Goal: Task Accomplishment & Management: Complete application form

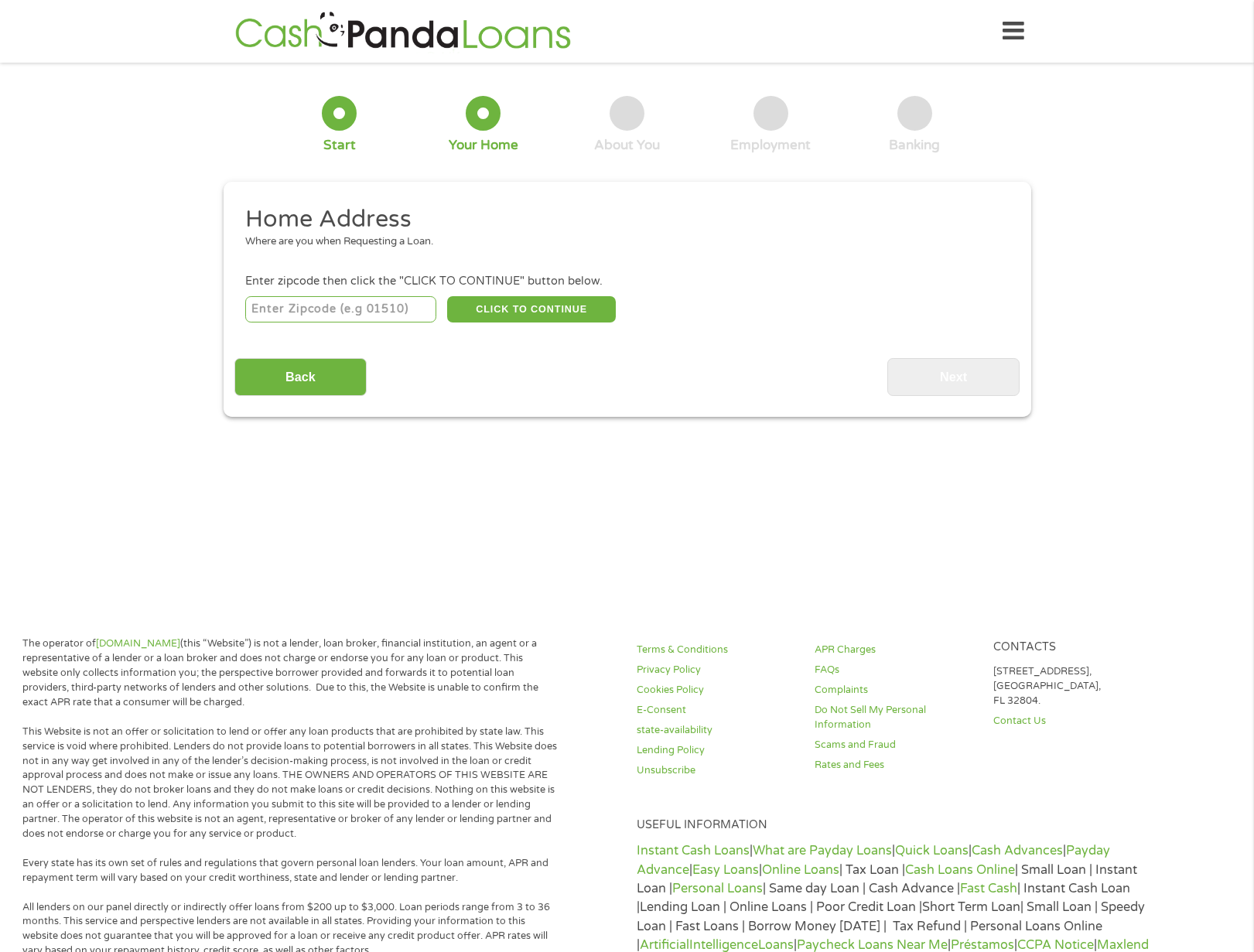
click at [335, 312] on input "number" at bounding box center [340, 310] width 191 height 27
type input "85205"
select select "[US_STATE]"
click at [553, 311] on button "CLICK TO CONTINUE" at bounding box center [531, 310] width 168 height 27
type input "85205"
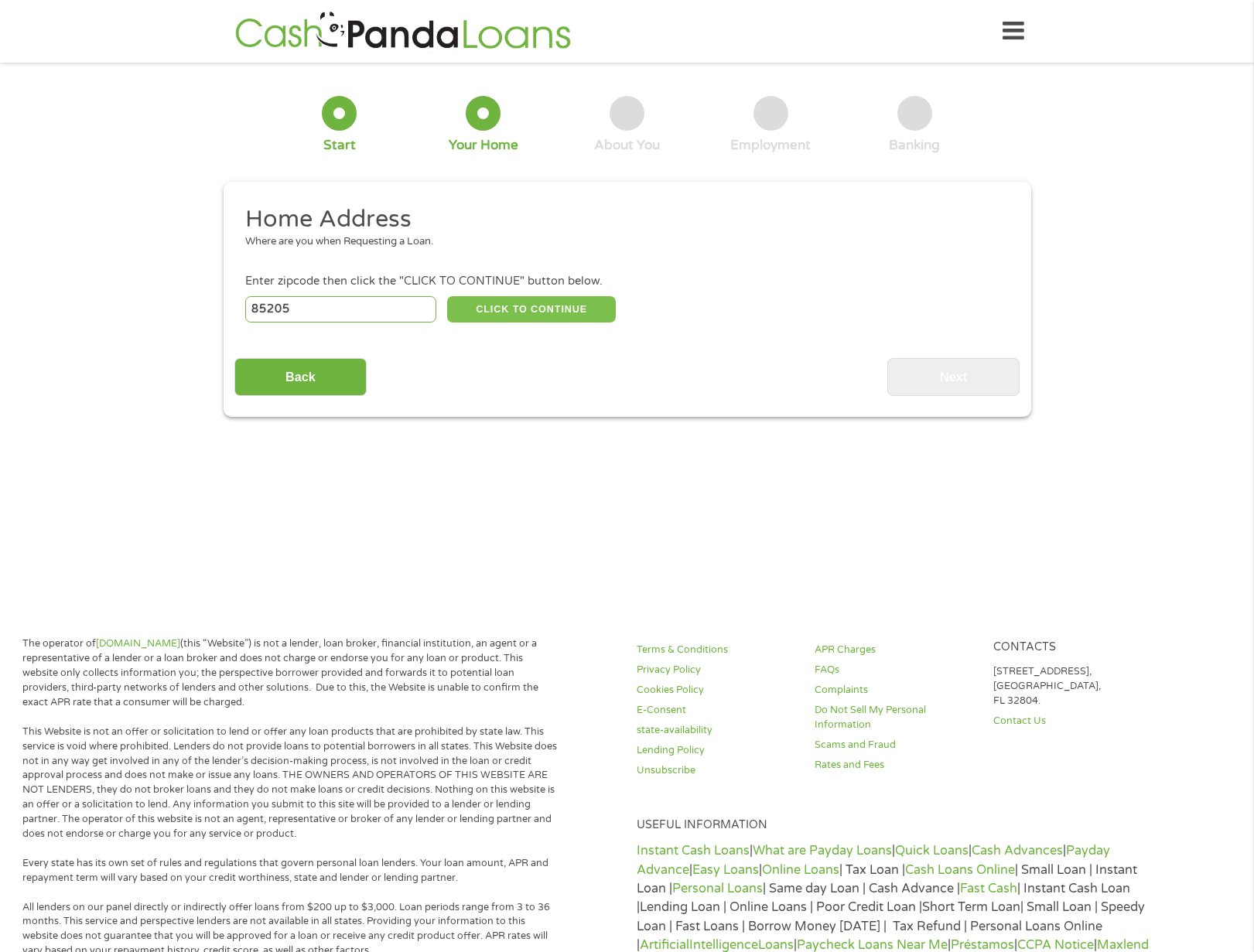
type input "Mesa"
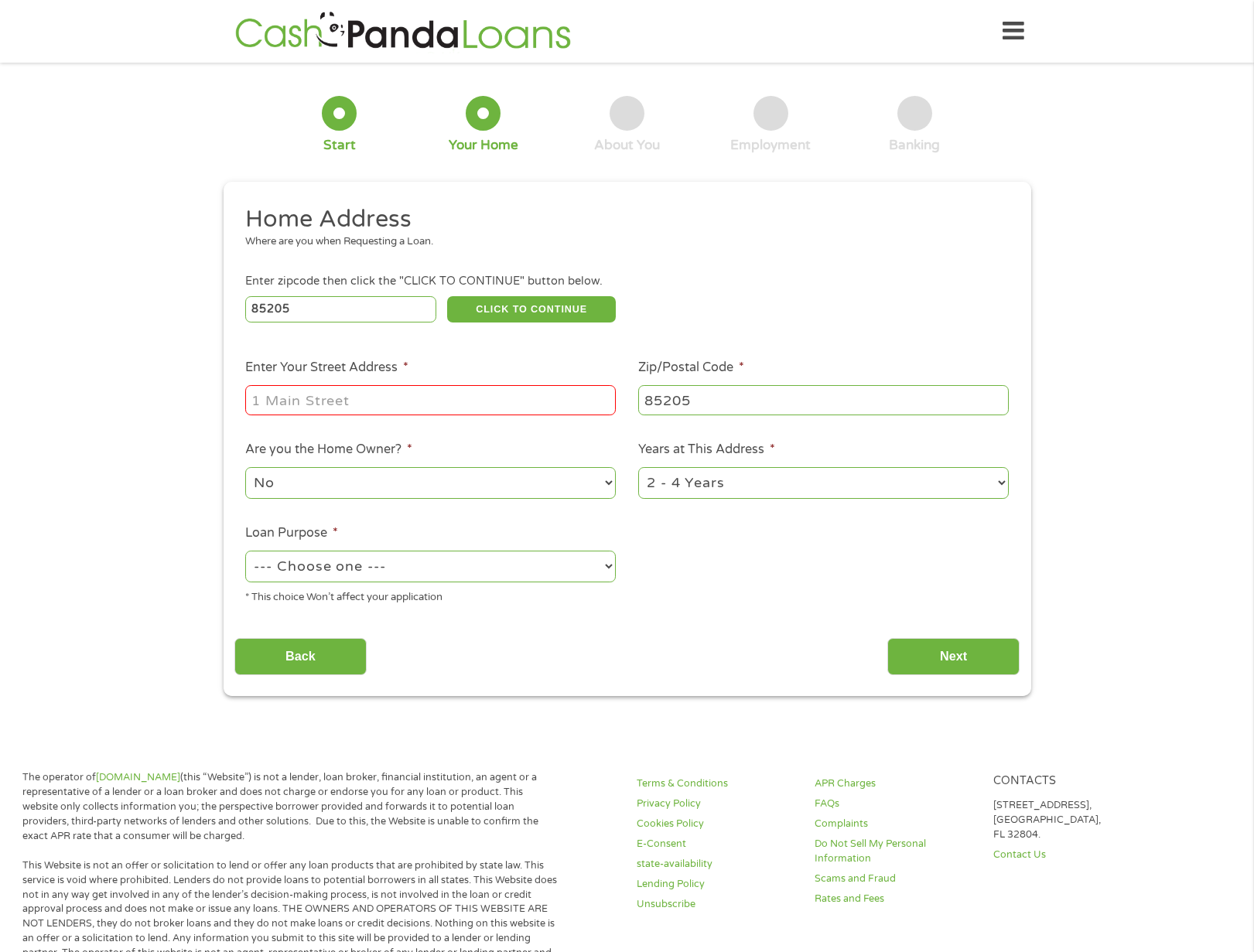
click at [327, 401] on input "Enter Your Street Address *" at bounding box center [430, 399] width 371 height 29
type input "[STREET_ADDRESS]"
click at [394, 571] on select "--- Choose one --- Pay Bills Debt Consolidation Home Improvement Major Purchase…" at bounding box center [430, 567] width 371 height 32
select select "paybills"
click at [245, 552] on select "--- Choose one --- Pay Bills Debt Consolidation Home Improvement Major Purchase…" at bounding box center [430, 567] width 371 height 32
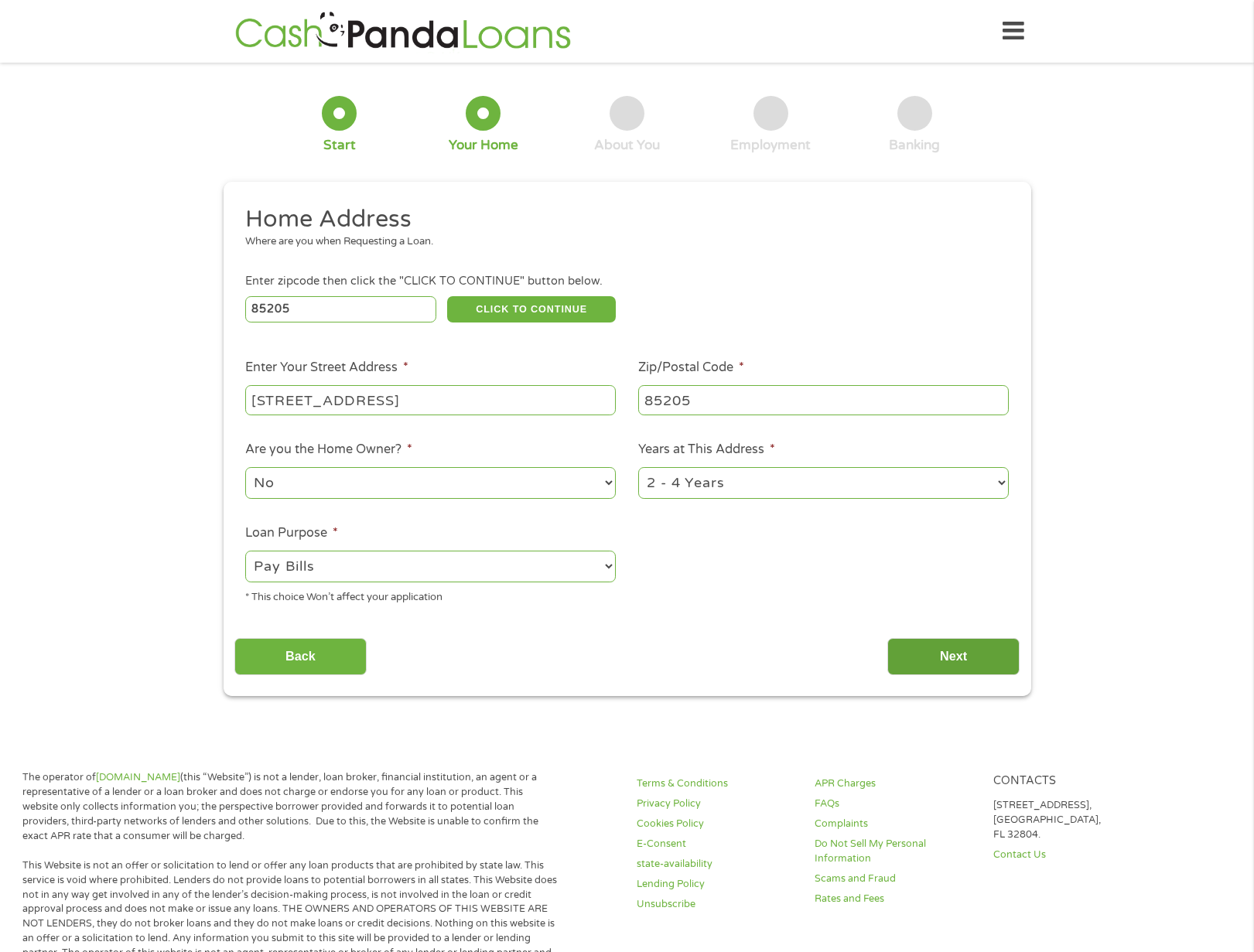
click at [977, 656] on input "Next" at bounding box center [953, 657] width 132 height 38
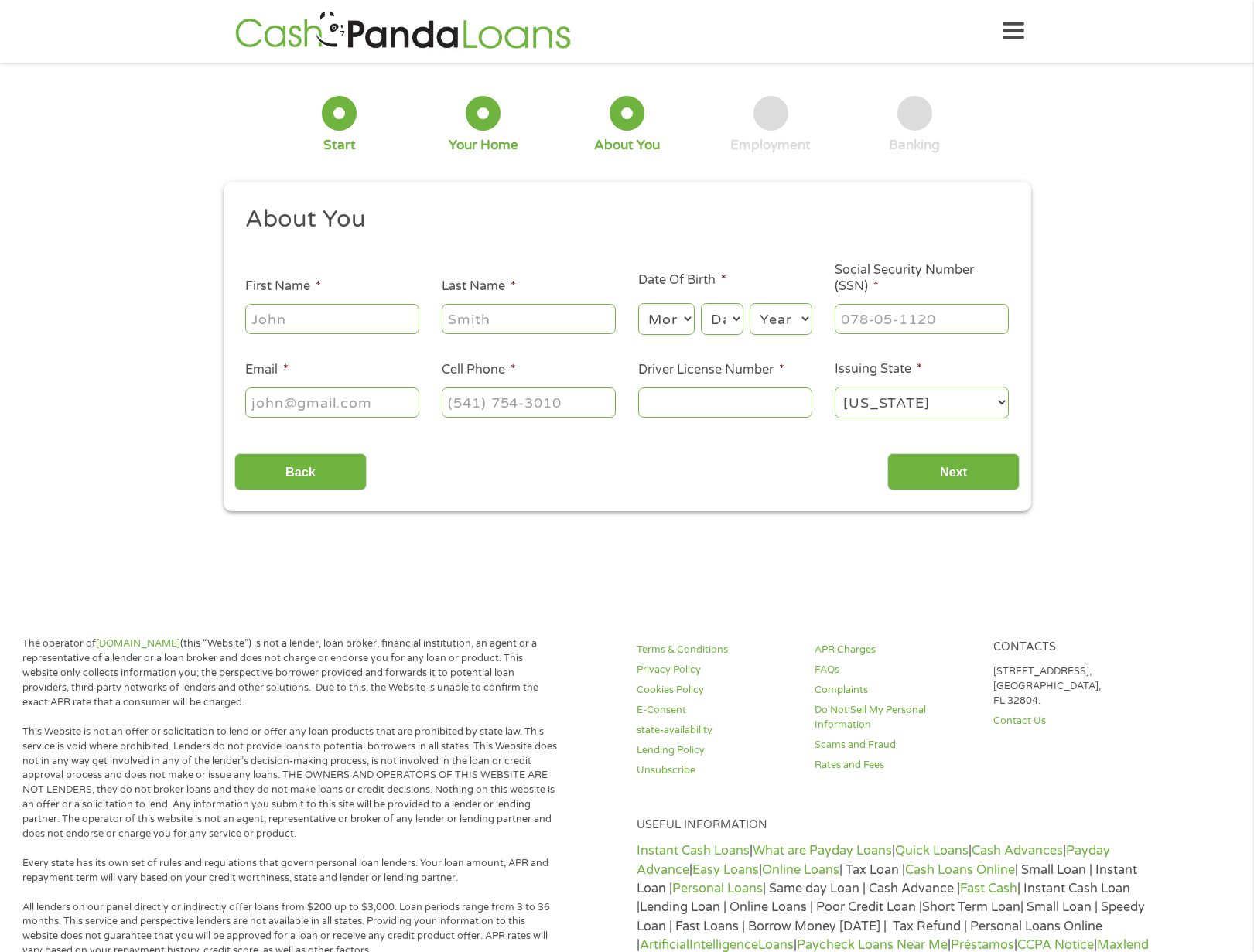
scroll to position [6, 6]
click at [331, 326] on input "First Name *" at bounding box center [332, 318] width 174 height 29
type input "[PERSON_NAME]"
type input "[EMAIL_ADDRESS][DOMAIN_NAME]"
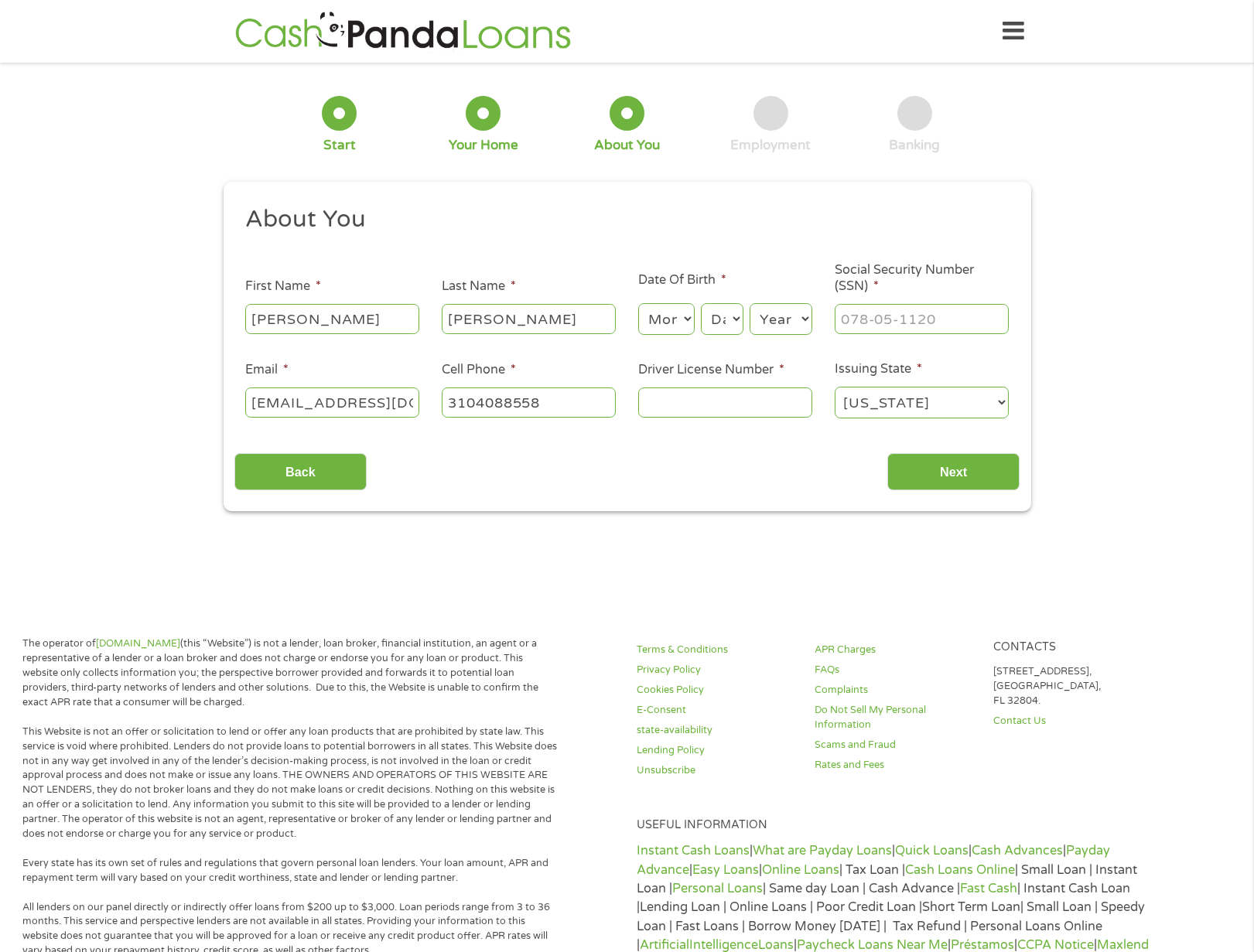
type input "[PHONE_NUMBER]"
click at [679, 319] on select "Month 1 2 3 4 5 6 7 8 9 10 11 12" at bounding box center [666, 319] width 56 height 32
select select "3"
click at [638, 304] on select "Month 1 2 3 4 5 6 7 8 9 10 11 12" at bounding box center [666, 319] width 56 height 32
click at [724, 315] on select "Day 1 2 3 4 5 6 7 8 9 10 11 12 13 14 15 16 17 18 19 20 21 22 23 24 25 26 27 28 …" at bounding box center [722, 319] width 41 height 32
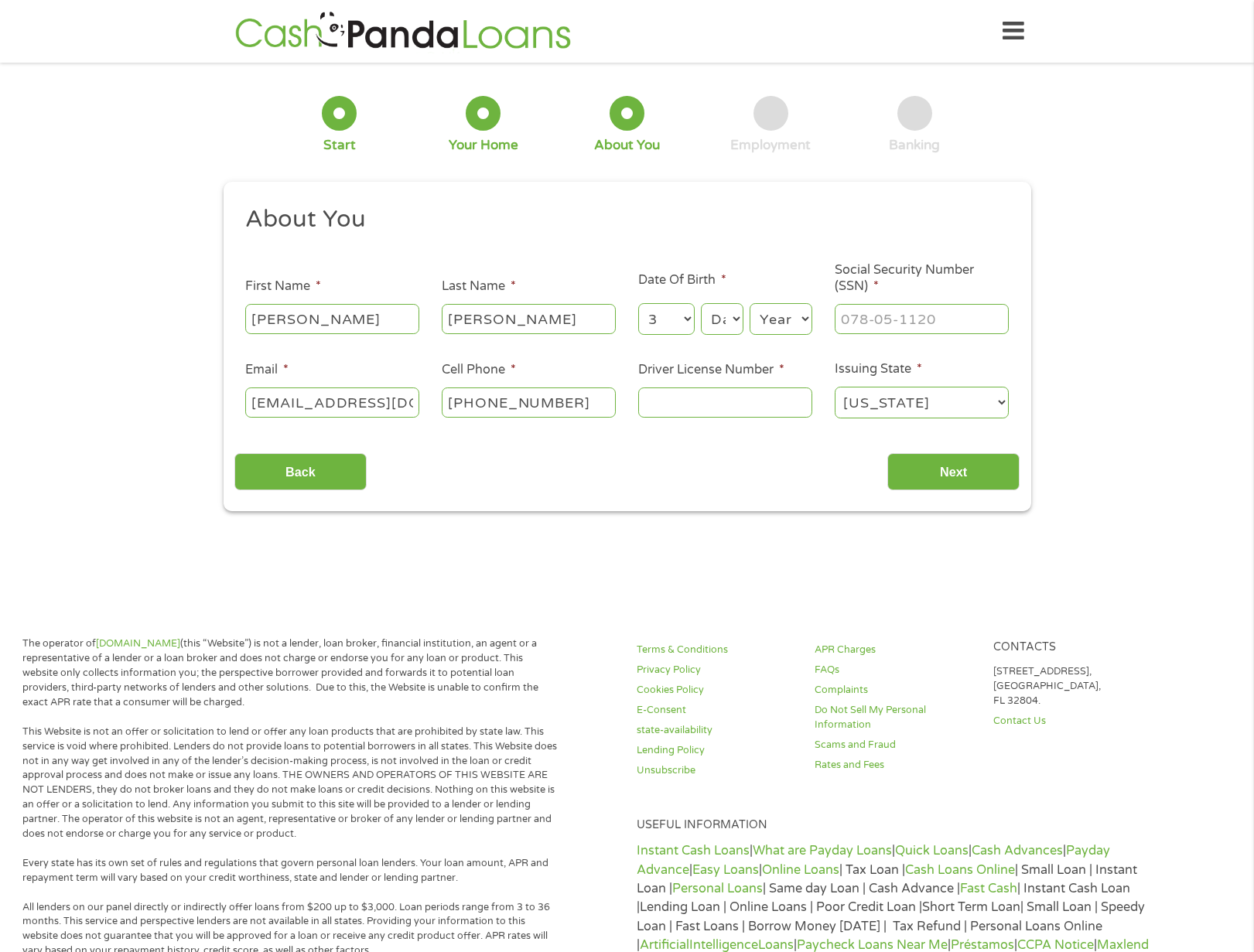
select select "30"
click at [701, 304] on select "Day 1 2 3 4 5 6 7 8 9 10 11 12 13 14 15 16 17 18 19 20 21 22 23 24 25 26 27 28 …" at bounding box center [722, 319] width 41 height 32
click at [776, 322] on select "Year [DATE] 2006 2005 2004 2003 2002 2001 2000 1999 1998 1997 1996 1995 1994 19…" at bounding box center [781, 319] width 63 height 32
select select "1964"
click at [749, 304] on select "Year [DATE] 2006 2005 2004 2003 2002 2001 2000 1999 1998 1997 1996 1995 1994 19…" at bounding box center [781, 319] width 63 height 32
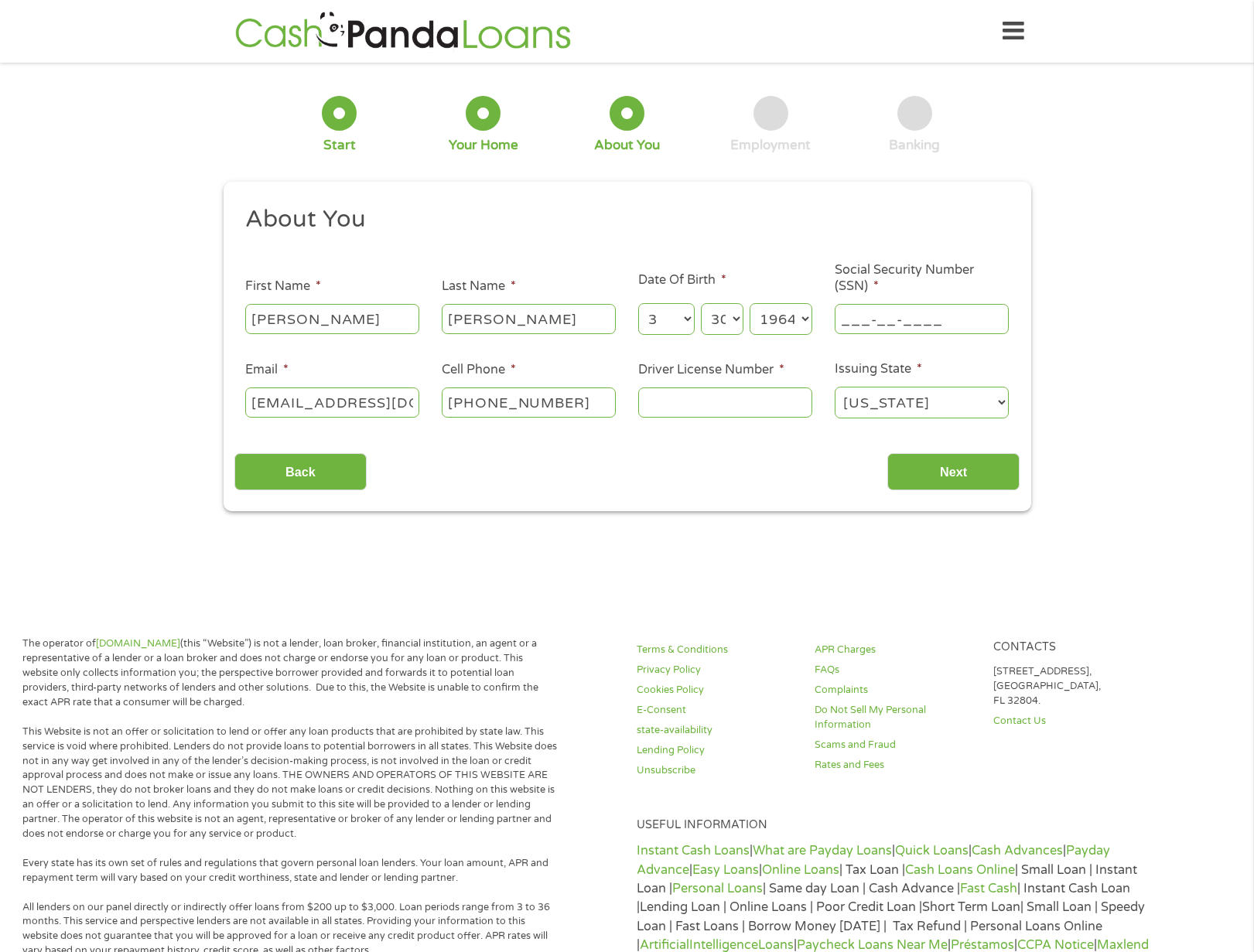
click at [915, 319] on input "___-__-____" at bounding box center [922, 318] width 174 height 29
type input "576-11-7638"
click at [757, 400] on input "Driver License Number *" at bounding box center [725, 402] width 174 height 29
click at [759, 404] on input "Driver License Number *" at bounding box center [725, 402] width 174 height 29
paste input "d"
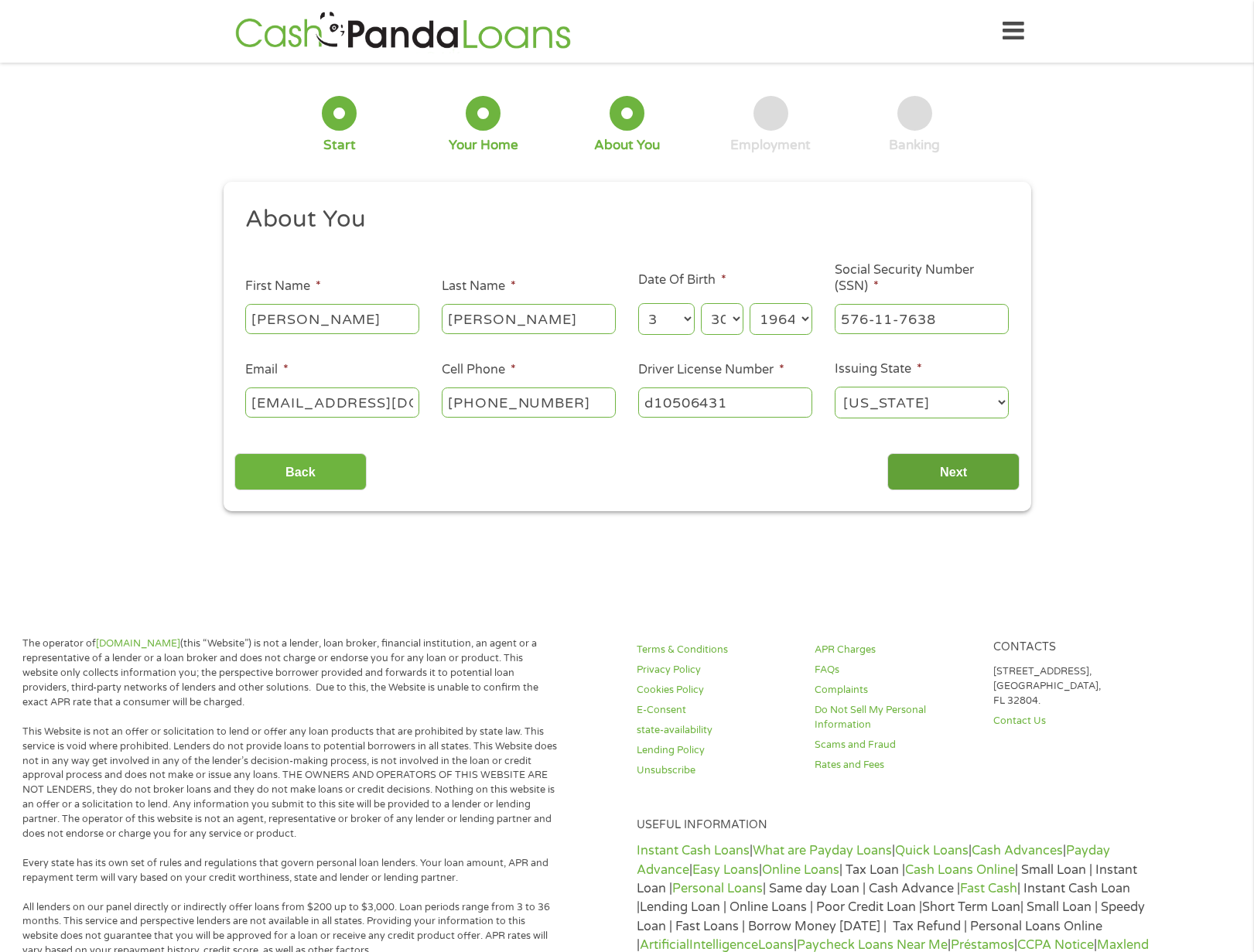
type input "d10506431"
click at [966, 473] on input "Next" at bounding box center [953, 472] width 132 height 38
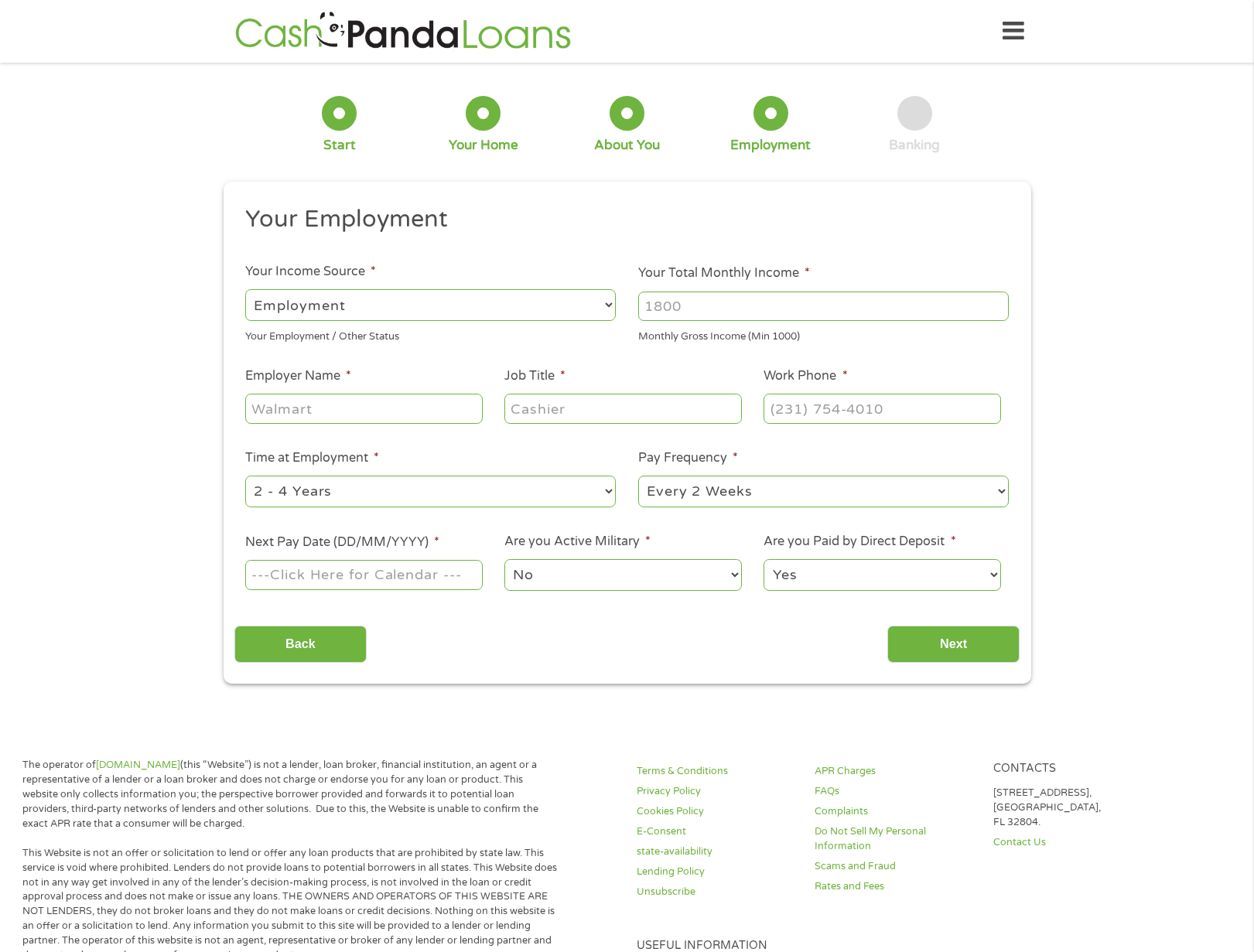
click at [756, 310] on input "Your Total Monthly Income *" at bounding box center [823, 305] width 371 height 29
drag, startPoint x: 754, startPoint y: 313, endPoint x: 607, endPoint y: 308, distance: 147.1
click at [607, 308] on ul "Your Employment Your Income Source * --- Choose one --- Employment [DEMOGRAPHIC…" at bounding box center [627, 404] width 785 height 401
type input "2500"
click at [287, 406] on input "Employer Name *" at bounding box center [363, 408] width 237 height 29
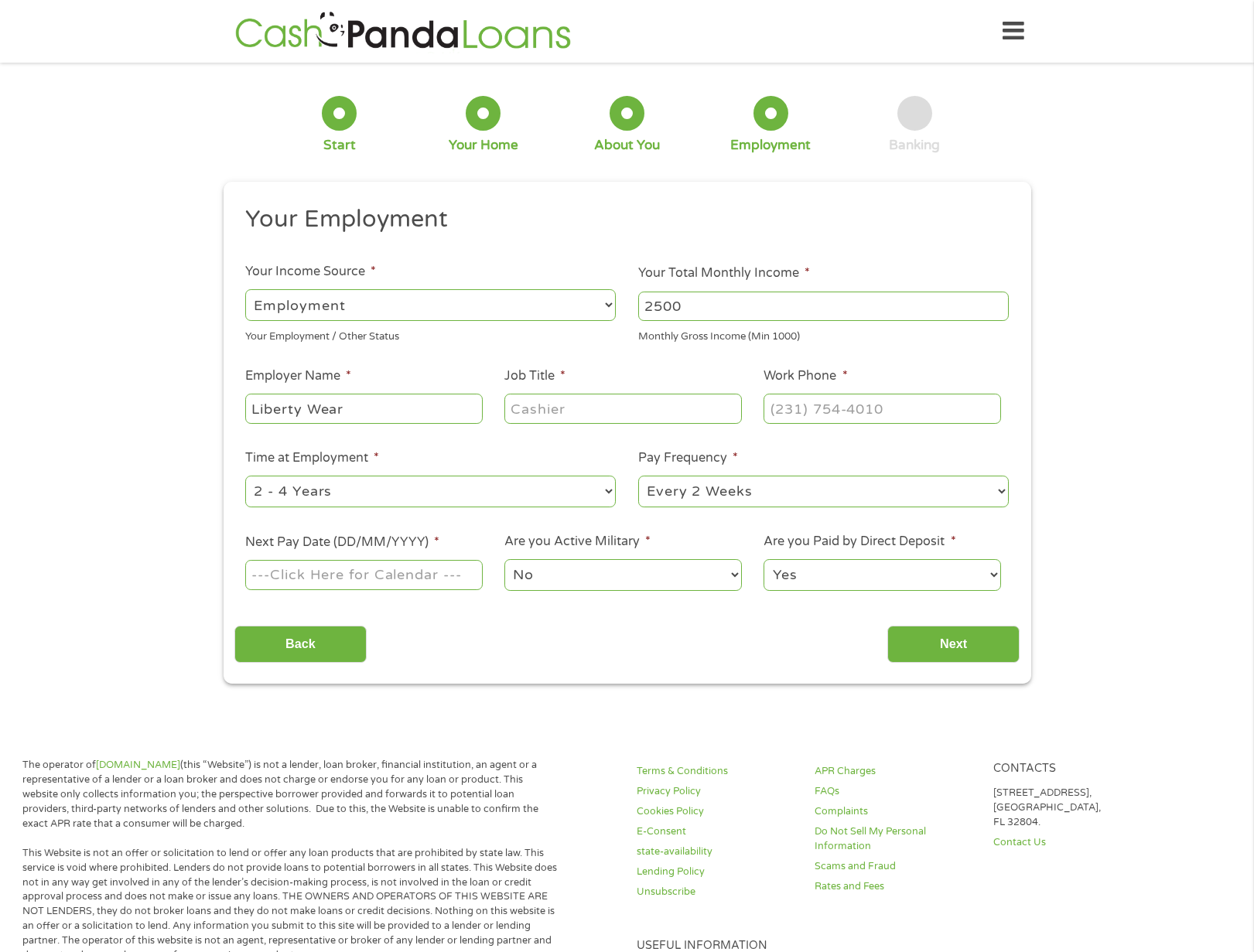
type input "Liberty Wear"
type input "Sales Consultant"
type input "[PHONE_NUMBER]"
click at [356, 486] on select "--- Choose one --- 1 Year or less 1 - 2 Years 2 - 4 Years Over 4 Years" at bounding box center [430, 491] width 371 height 32
select select "12months"
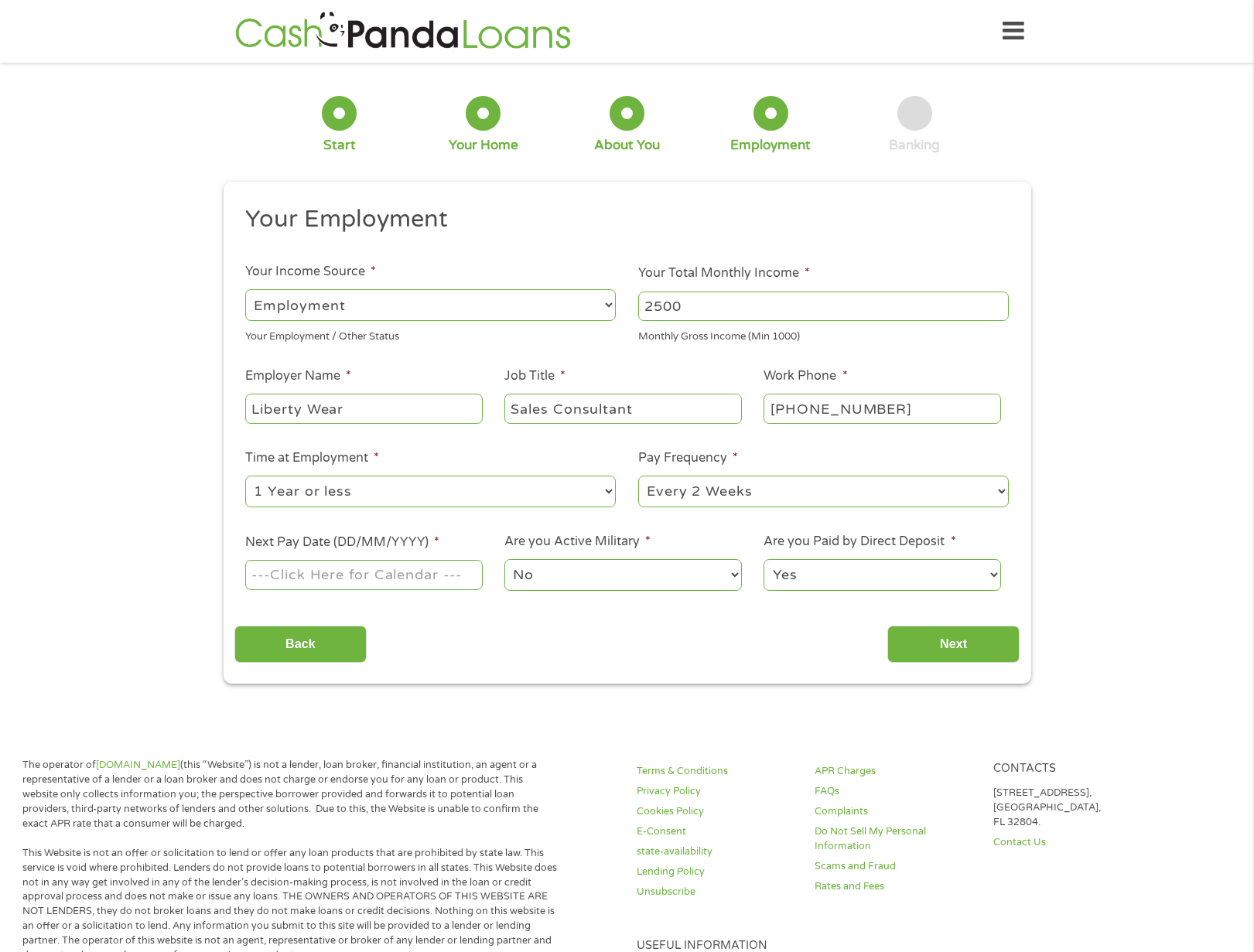
click at [245, 476] on select "--- Choose one --- 1 Year or less 1 - 2 Years 2 - 4 Years Over 4 Years" at bounding box center [430, 491] width 371 height 32
click at [734, 489] on select "--- Choose one --- Every 2 Weeks Every Week Monthly Semi-Monthly" at bounding box center [823, 491] width 371 height 32
select select "monthly"
click at [638, 476] on select "--- Choose one --- Every 2 Weeks Every Week Monthly Semi-Monthly" at bounding box center [823, 491] width 371 height 32
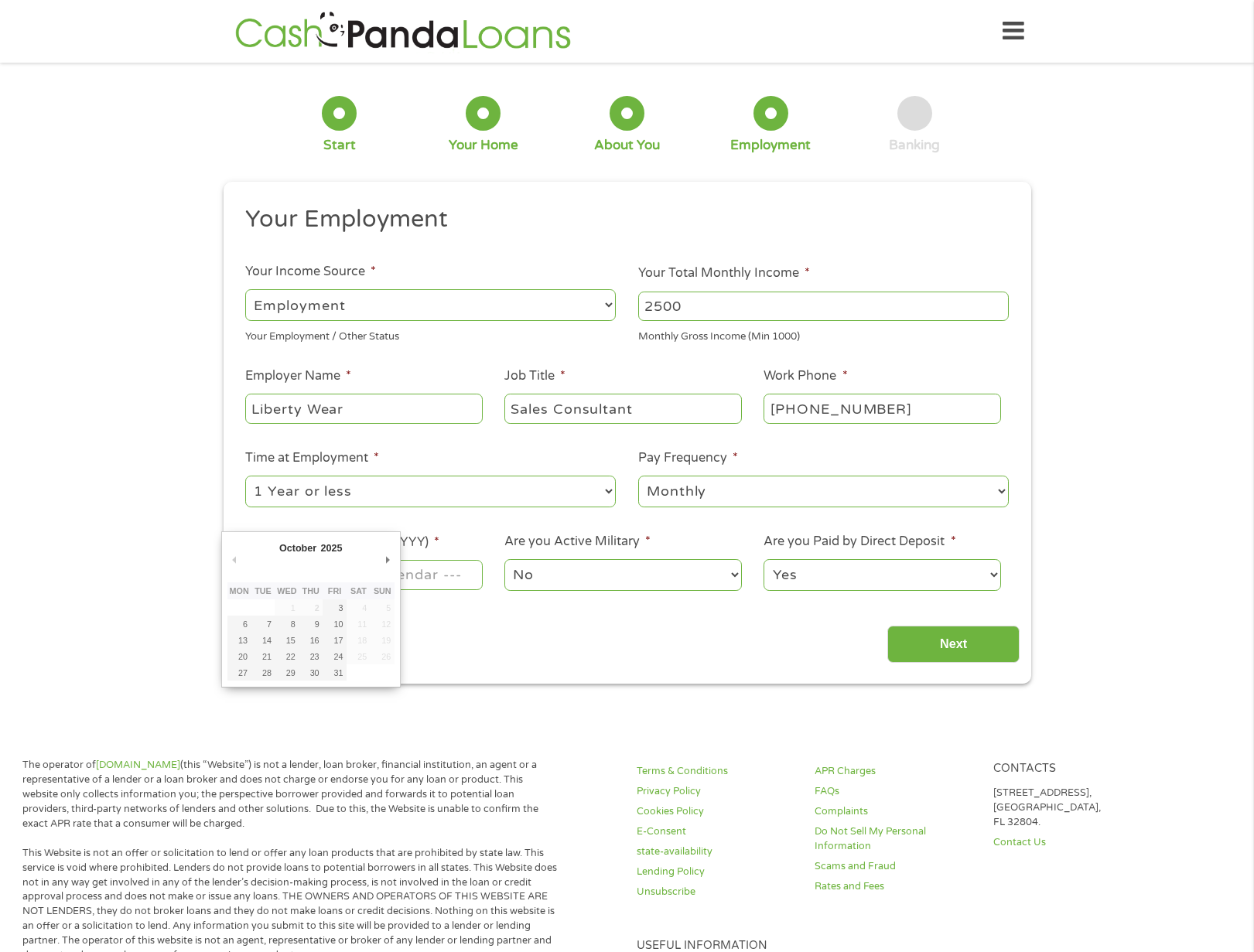
click at [426, 573] on input "Next Pay Date (DD/MM/YYYY) *" at bounding box center [363, 574] width 237 height 29
type input "[DATE]"
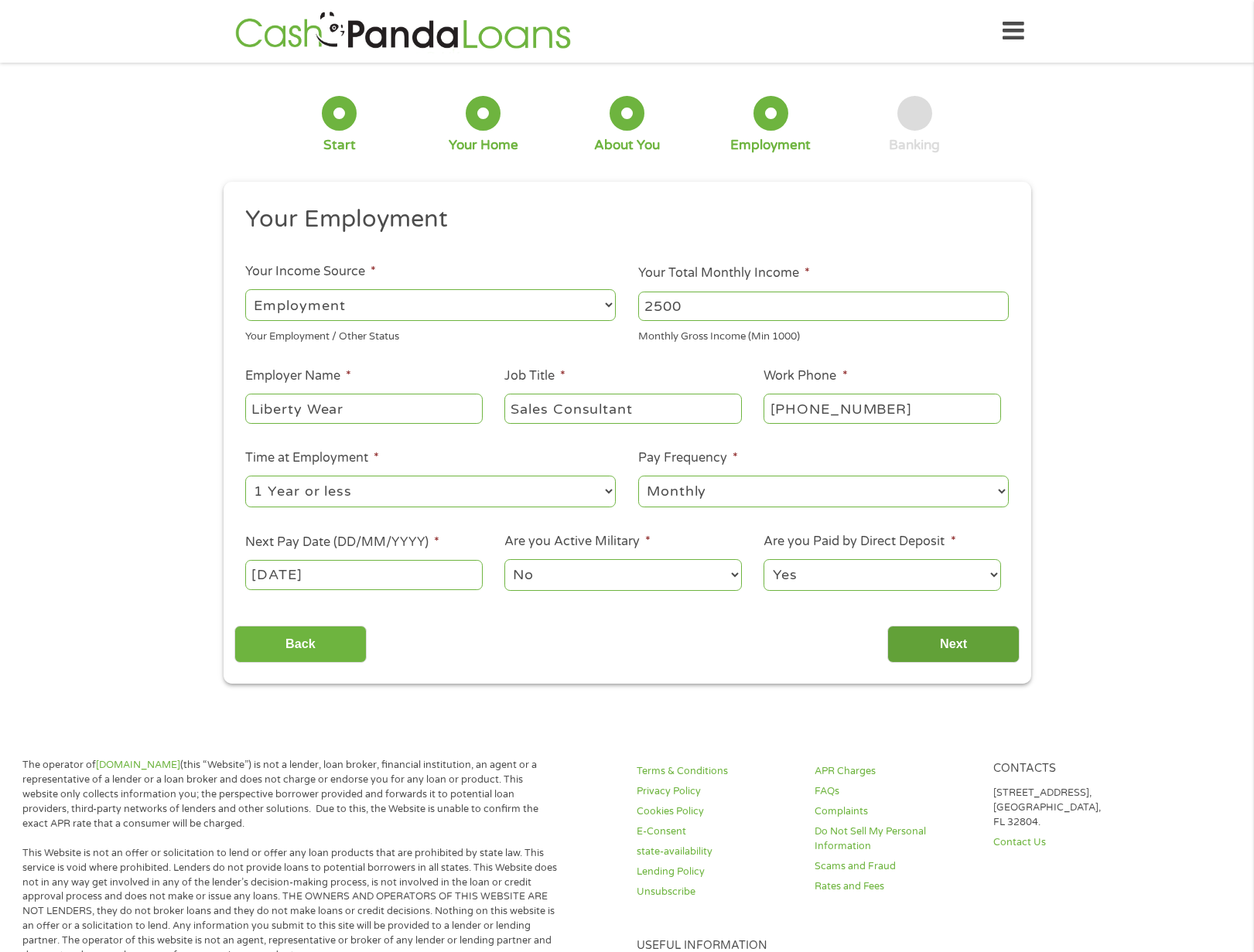
click at [964, 648] on input "Next" at bounding box center [953, 645] width 132 height 38
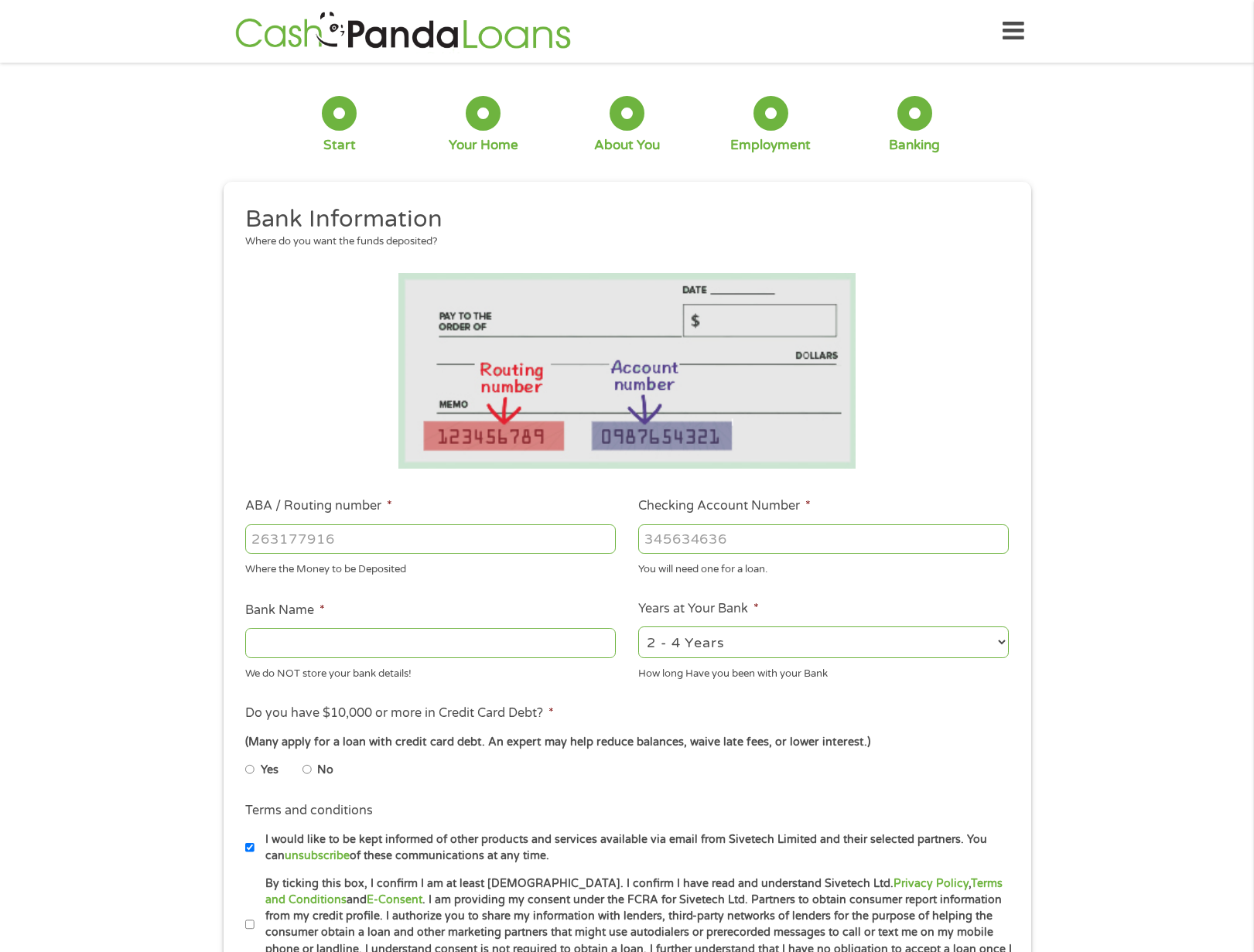
click at [432, 545] on input "ABA / Routing number *" at bounding box center [430, 539] width 371 height 29
type input "322271627"
type input "[PERSON_NAME] [PERSON_NAME] BANK NA"
type input "322271627"
click at [782, 536] on input "Checking Account Number *" at bounding box center [823, 539] width 371 height 29
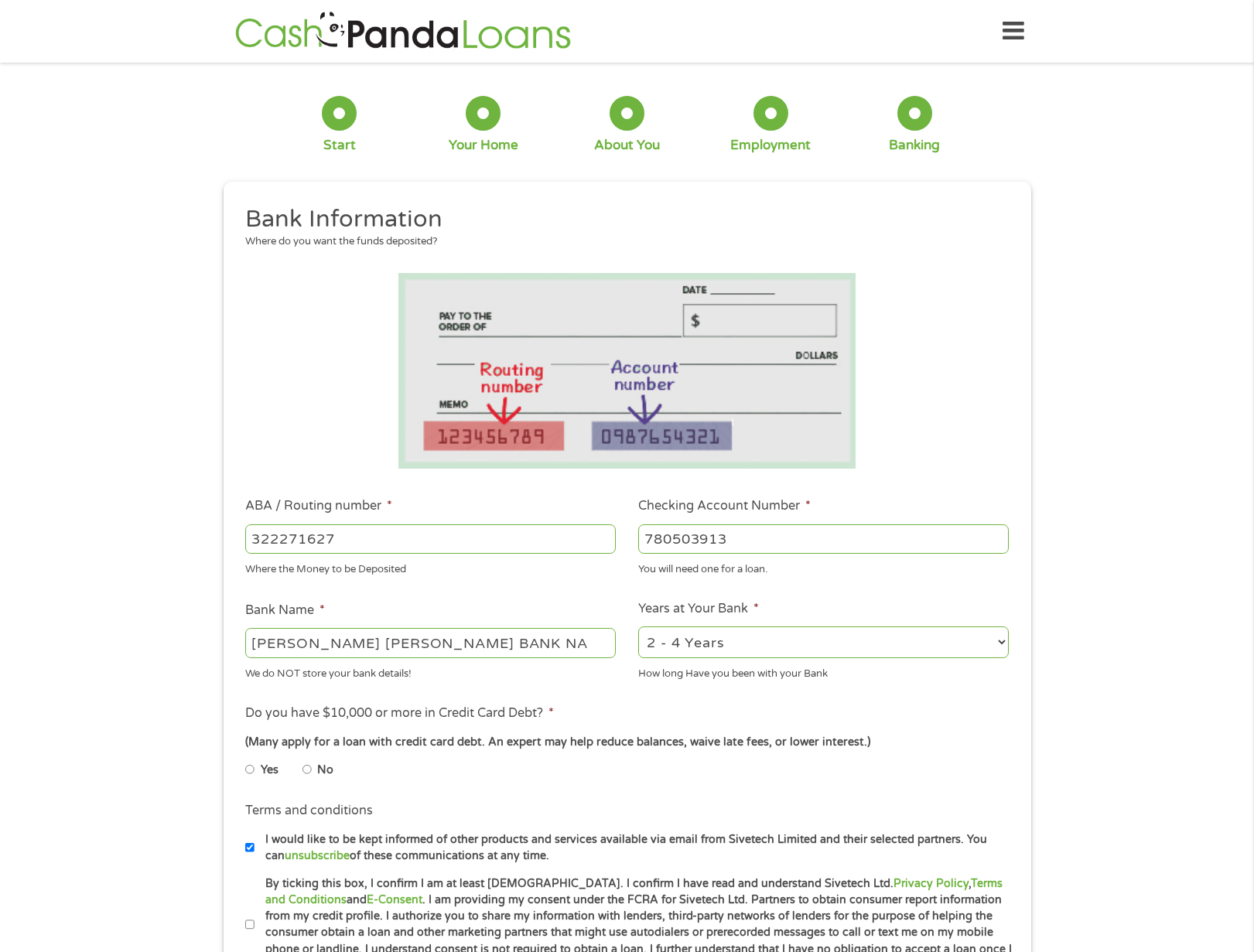
type input "780503913"
click at [790, 635] on select "2 - 4 Years 6 - 12 Months 1 - 2 Years Over 4 Years" at bounding box center [823, 642] width 371 height 32
select select "60months"
click at [638, 627] on select "2 - 4 Years 6 - 12 Months 1 - 2 Years Over 4 Years" at bounding box center [823, 642] width 371 height 32
click at [251, 771] on input "Yes" at bounding box center [249, 770] width 9 height 25
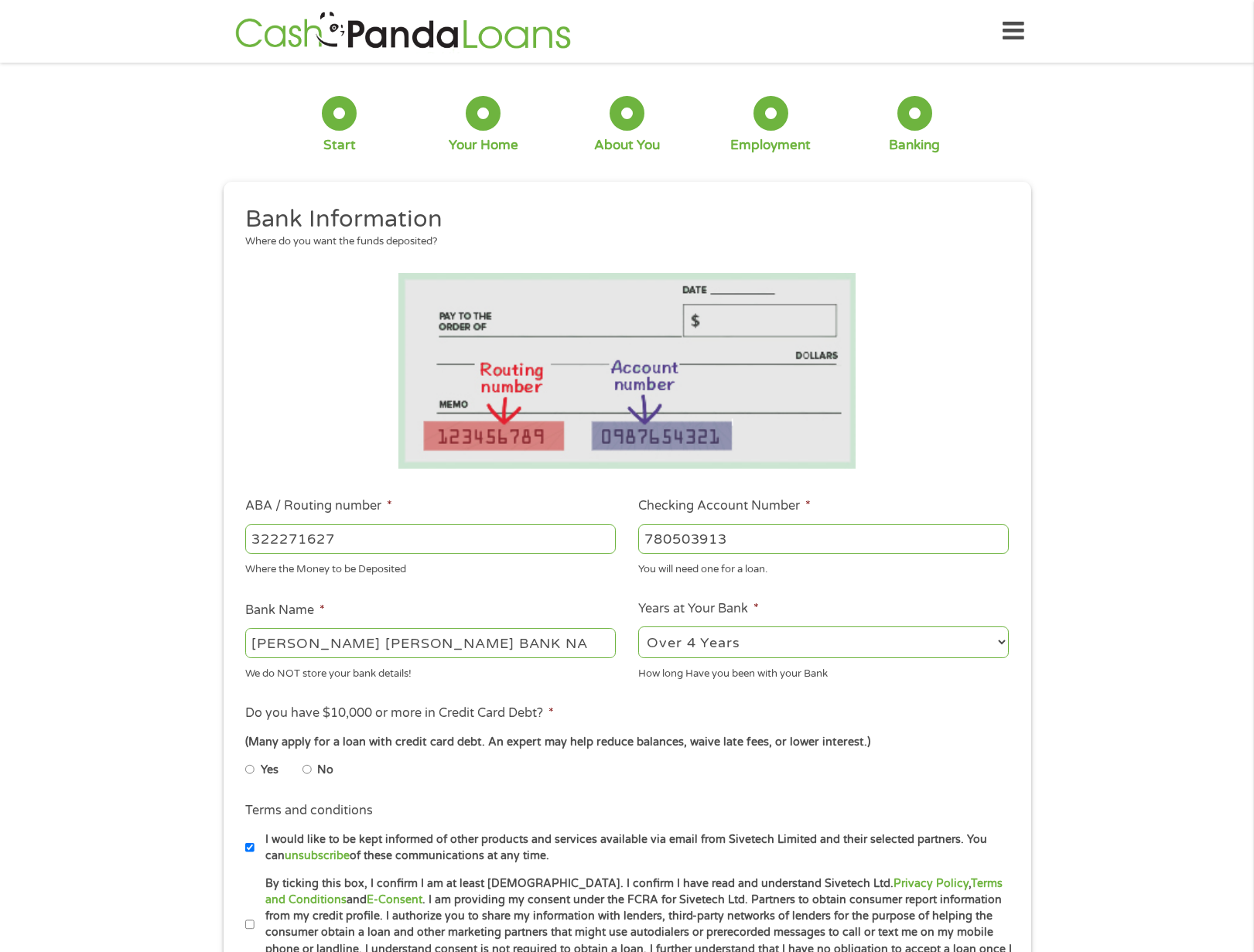
radio input "true"
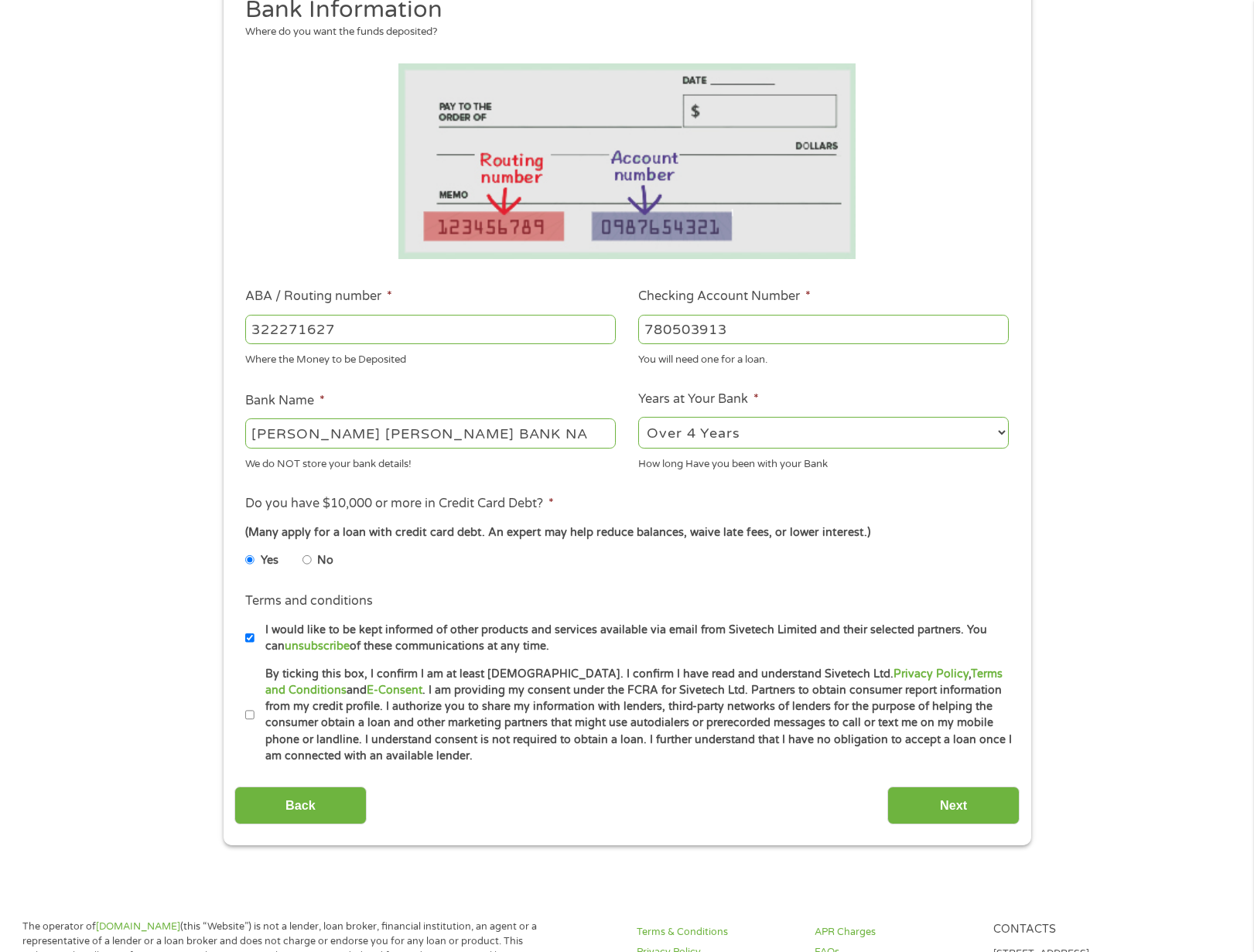
scroll to position [519, 0]
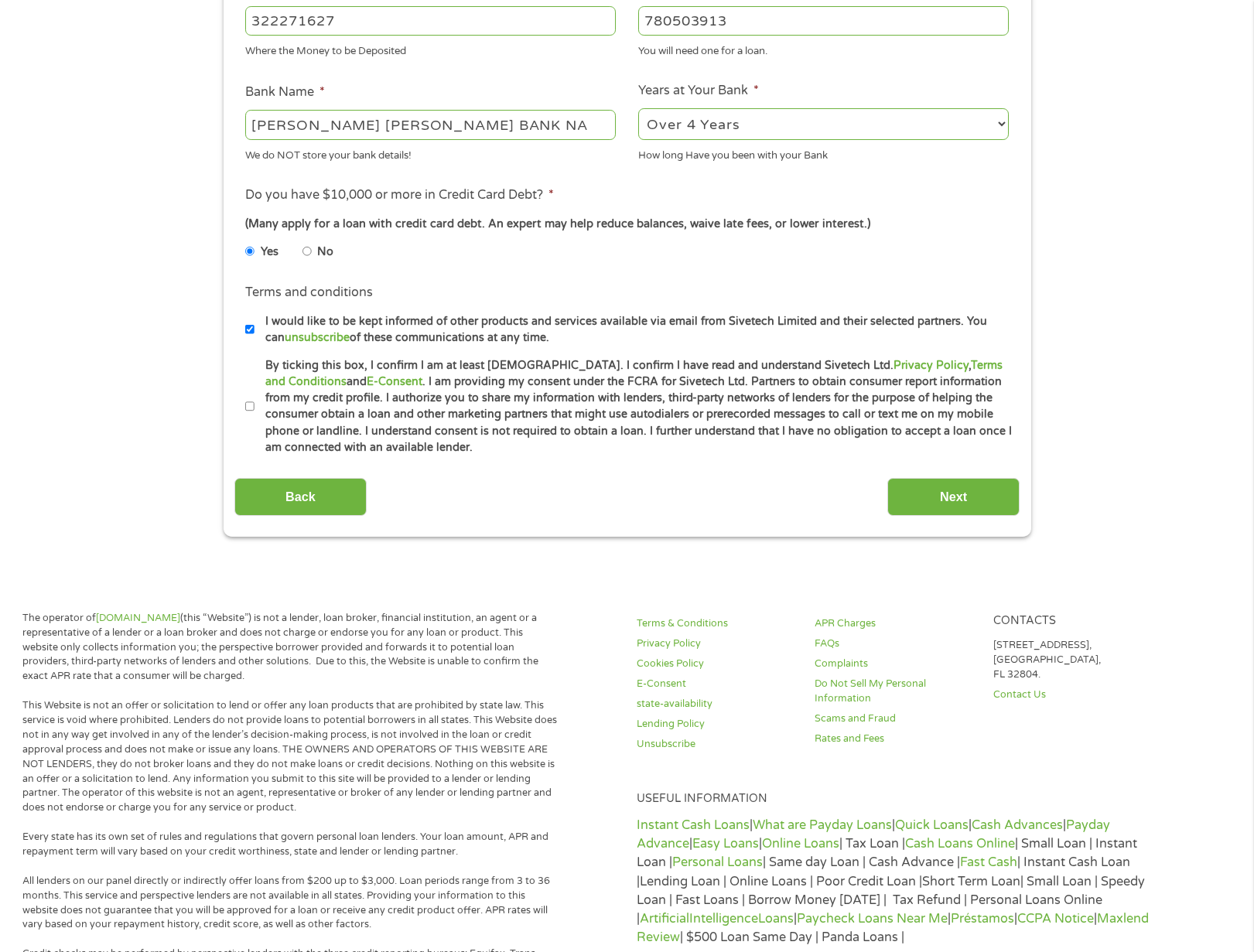
click at [251, 407] on input "By ticking this box, I confirm I am at least [DEMOGRAPHIC_DATA]. I confirm I ha…" at bounding box center [249, 407] width 9 height 25
checkbox input "true"
click at [963, 503] on input "Next" at bounding box center [953, 497] width 132 height 38
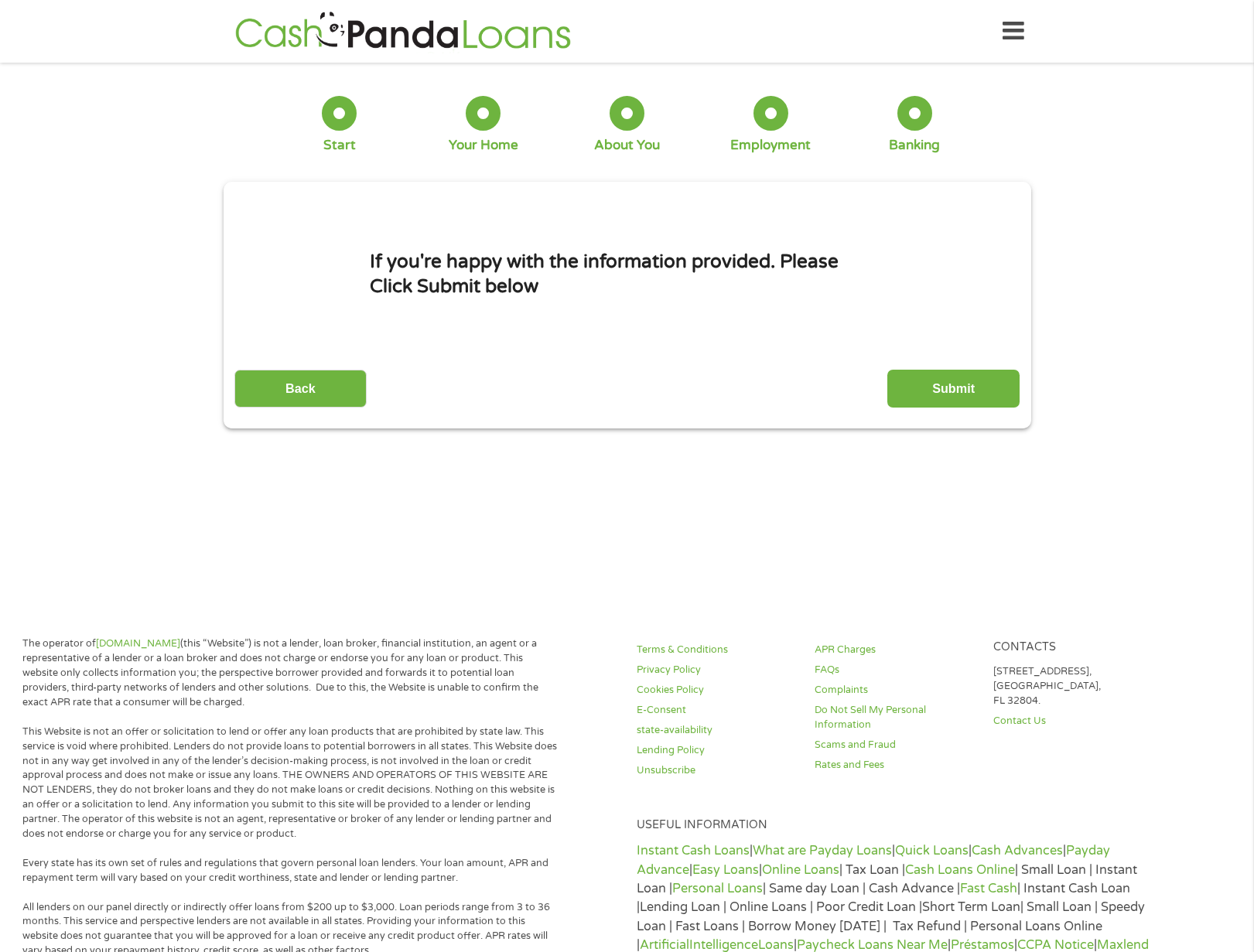
scroll to position [0, 0]
click at [950, 386] on input "Submit" at bounding box center [953, 389] width 132 height 38
